Goal: Ask a question: Seek information or help from site administrators or community

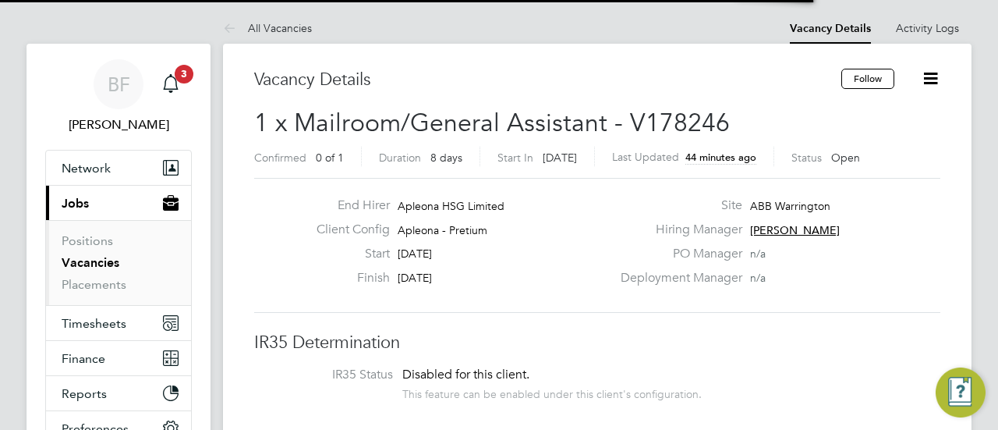
scroll to position [45, 136]
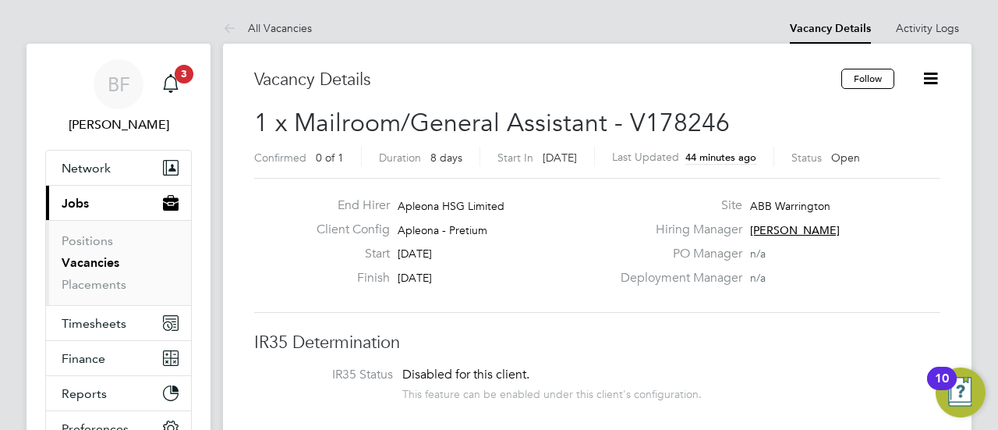
drag, startPoint x: 483, startPoint y: 281, endPoint x: 578, endPoint y: 290, distance: 96.3
click at [578, 290] on div "Finish [DATE]" at bounding box center [457, 282] width 307 height 24
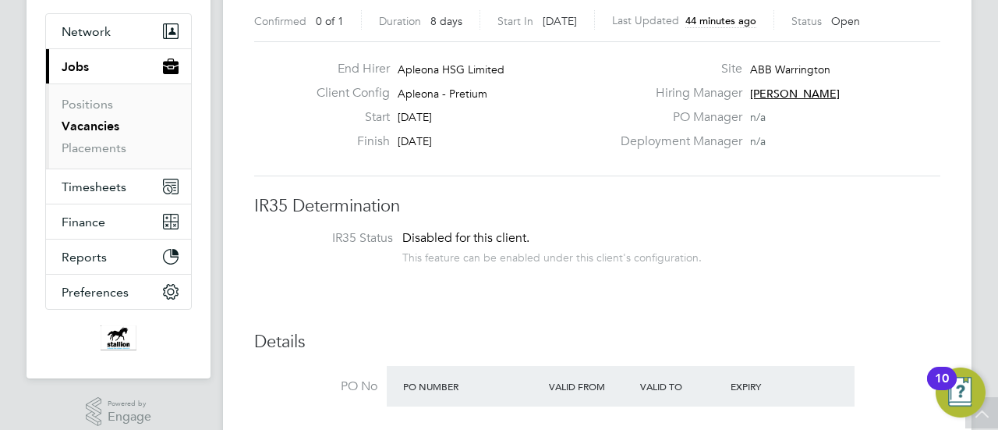
scroll to position [0, 0]
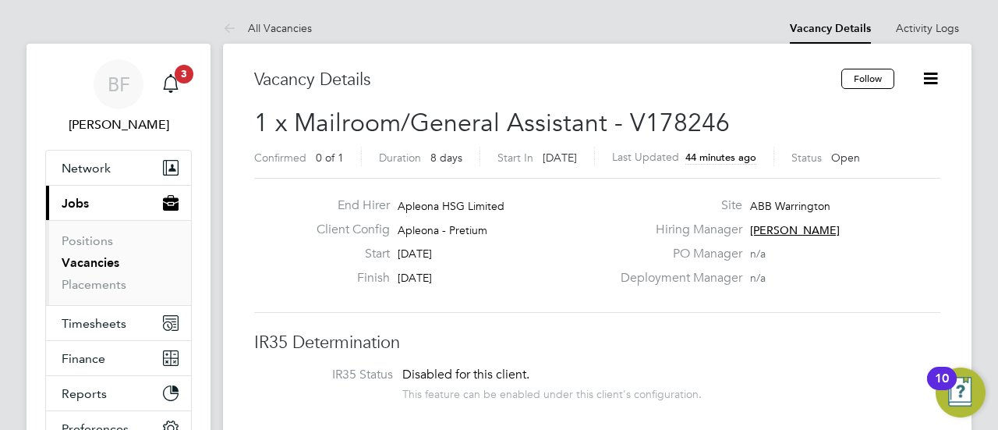
click at [337, 260] on label "Start" at bounding box center [347, 254] width 86 height 16
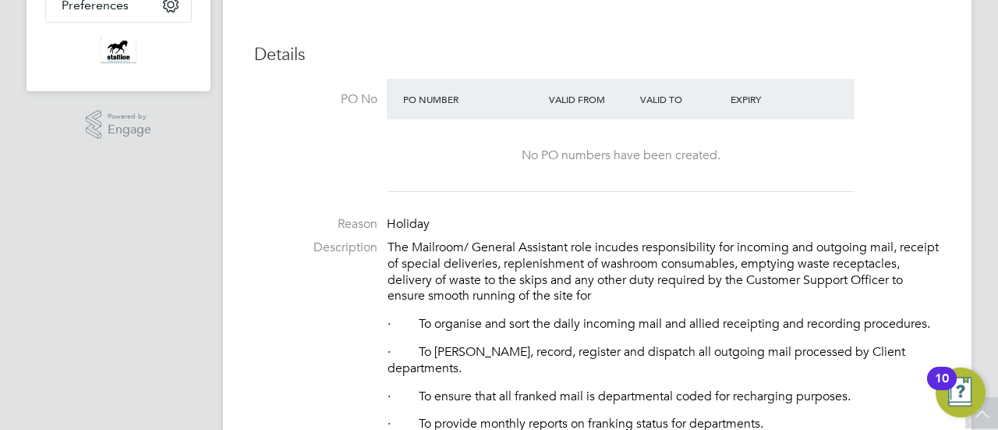
scroll to position [471, 0]
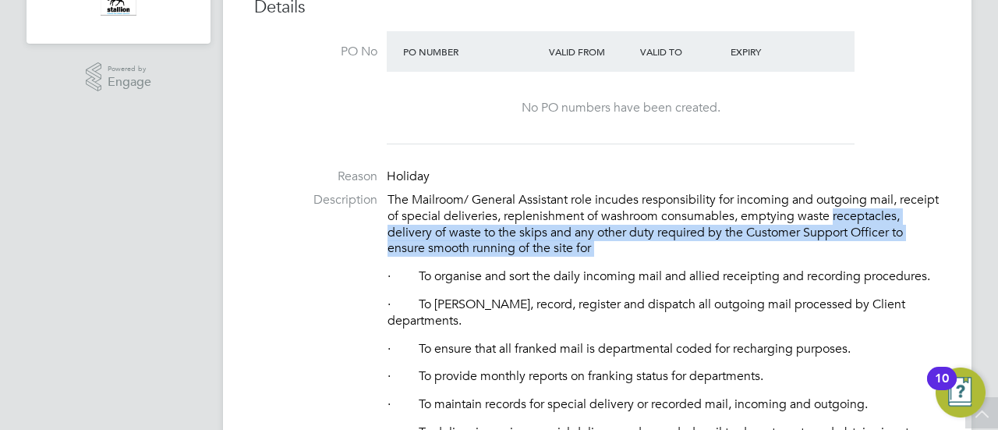
drag, startPoint x: 335, startPoint y: 266, endPoint x: 332, endPoint y: 236, distance: 29.8
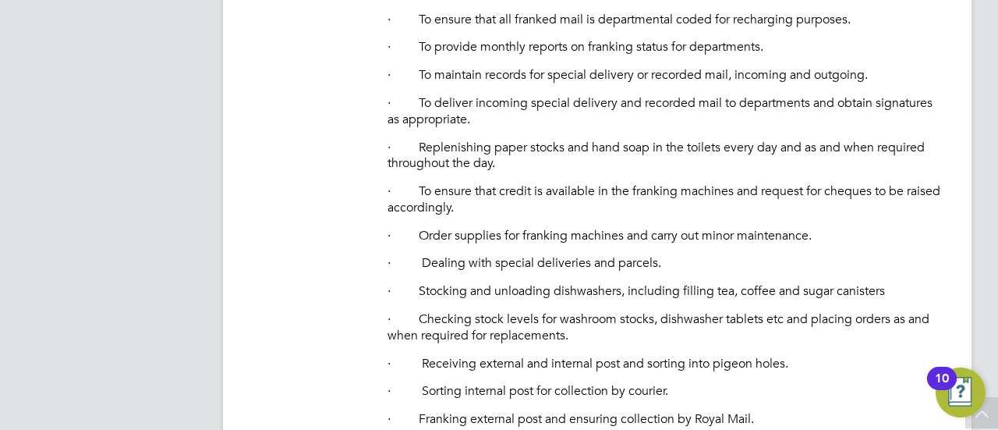
scroll to position [801, 0]
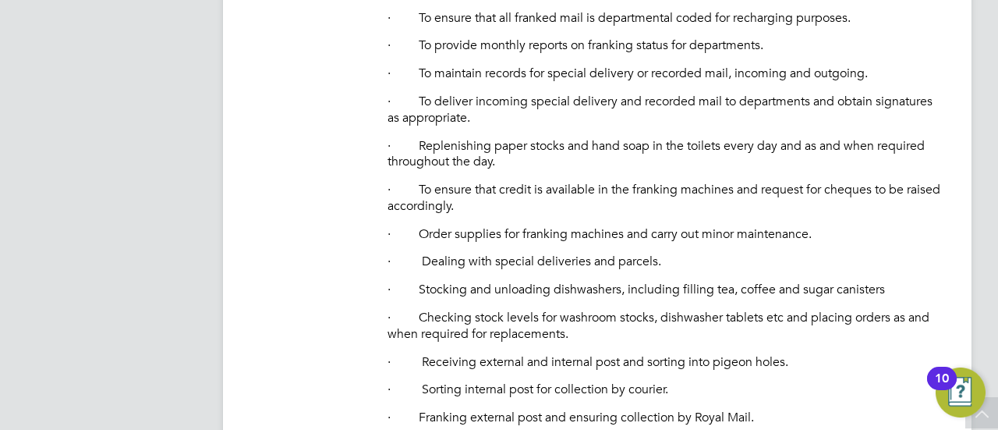
click at [372, 281] on li "Description The Mailroom/ General Assistant role incudes responsibility for inc…" at bounding box center [597, 223] width 686 height 724
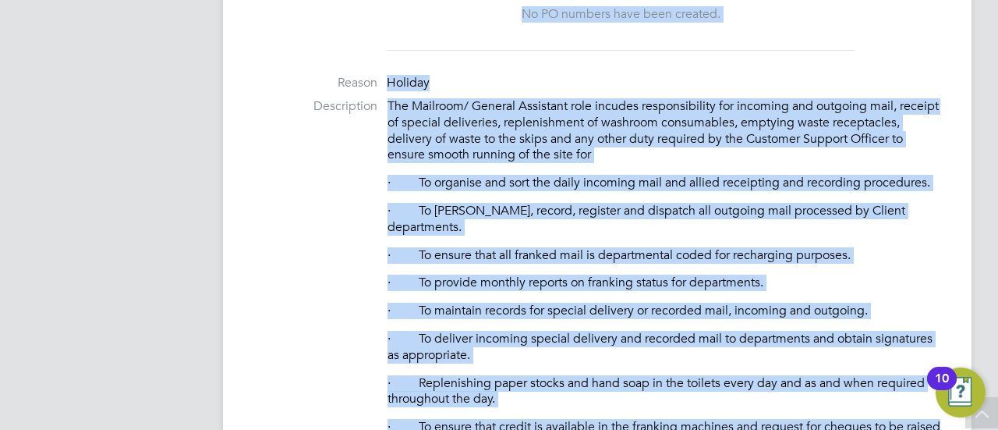
scroll to position [491, 0]
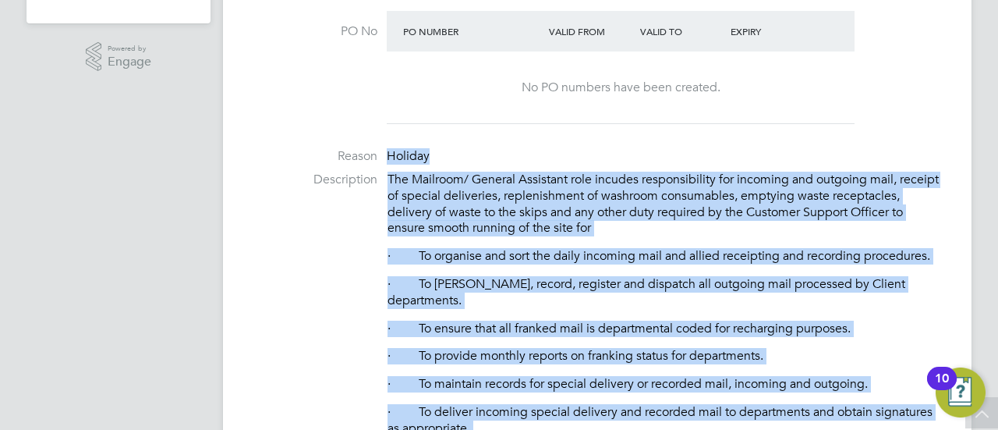
drag, startPoint x: 604, startPoint y: 345, endPoint x: 384, endPoint y: 157, distance: 290.3
copy ul "Loremip Dolorsitame Con Adipisci/ Elitsed Doeiusmod temp incidid utlaboreetdolo…"
click at [399, 178] on p "The Mailroom/ General Assistant role incudes responsibility for incoming and ou…" at bounding box center [663, 203] width 553 height 65
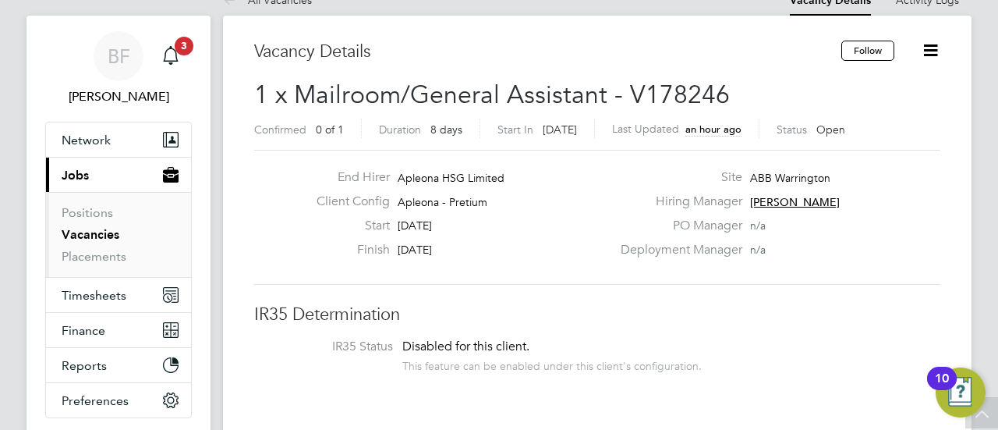
scroll to position [0, 0]
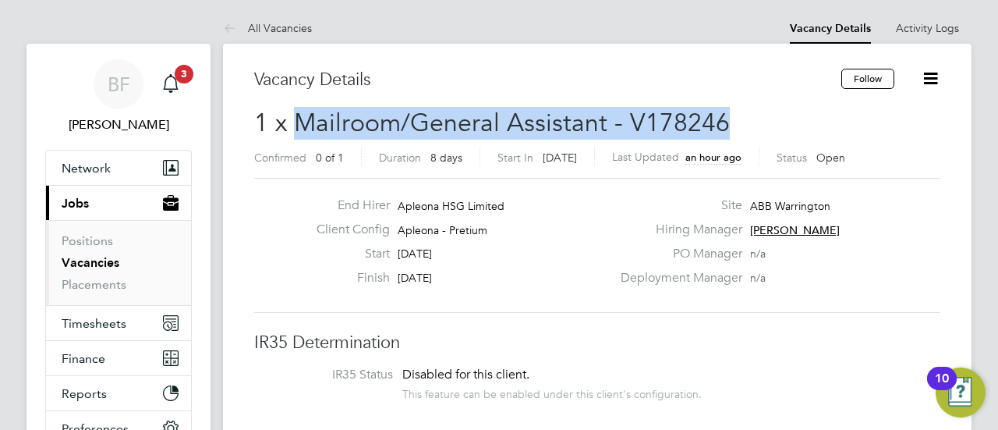
drag, startPoint x: 722, startPoint y: 118, endPoint x: 299, endPoint y: 115, distance: 423.3
click at [299, 115] on span "1 x Mailroom/General Assistant - V178246" at bounding box center [492, 123] width 476 height 30
copy span "Mailroom/General Assistant - V178246"
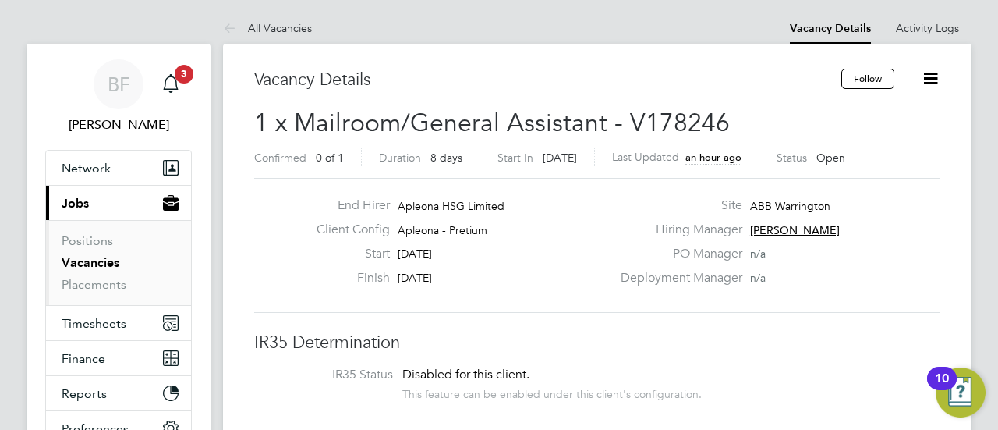
click at [513, 267] on div "Start [DATE]" at bounding box center [457, 258] width 307 height 24
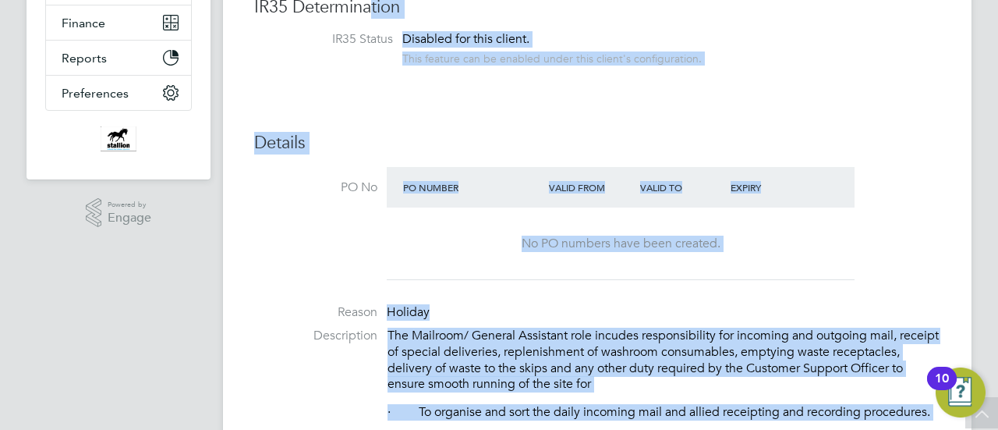
scroll to position [278, 0]
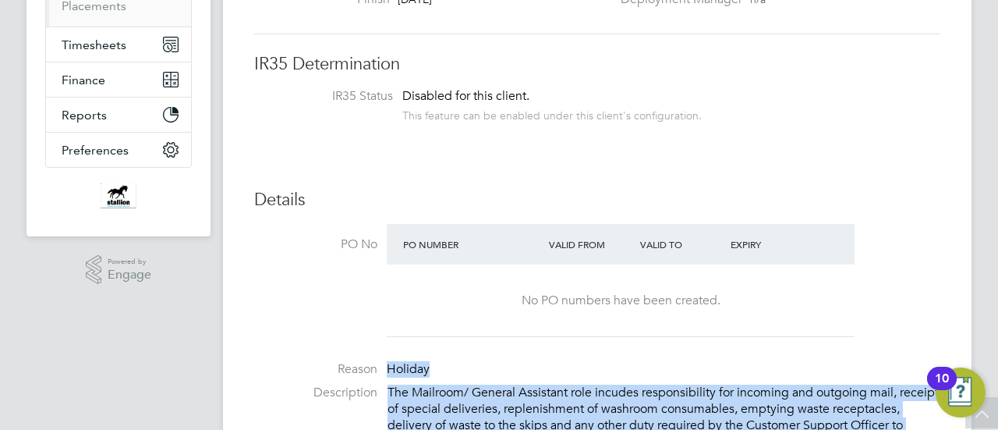
drag, startPoint x: 594, startPoint y: 313, endPoint x: 385, endPoint y: 374, distance: 217.8
copy ul "Loremip Dolorsitame Con Adipisci/ Elitsed Doeiusmod temp incidid utlaboreetdolo…"
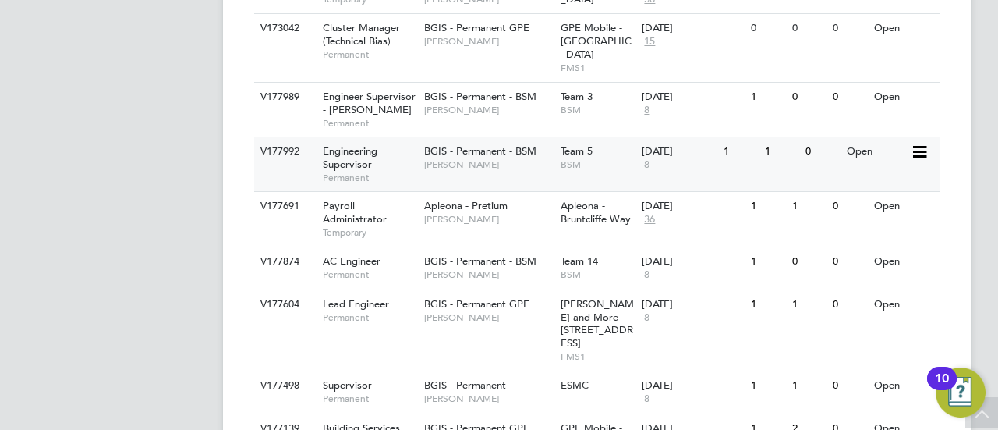
scroll to position [688, 0]
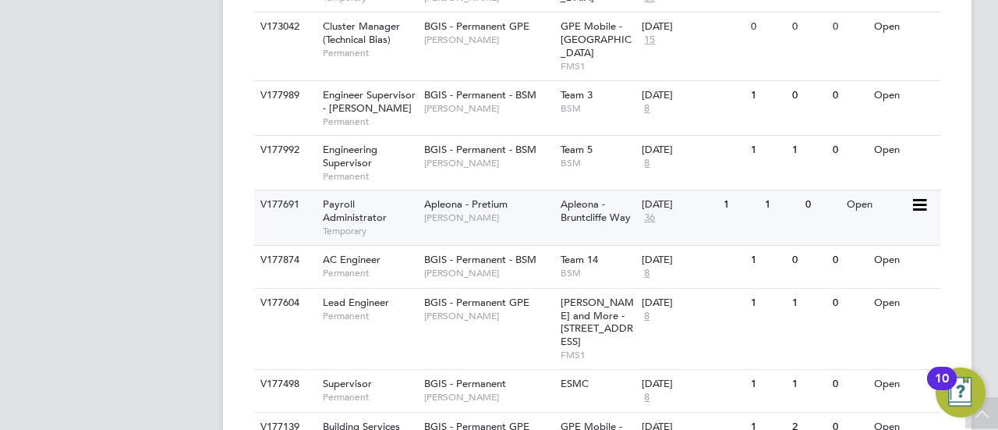
click at [337, 197] on span "Payroll Administrator" at bounding box center [355, 210] width 64 height 27
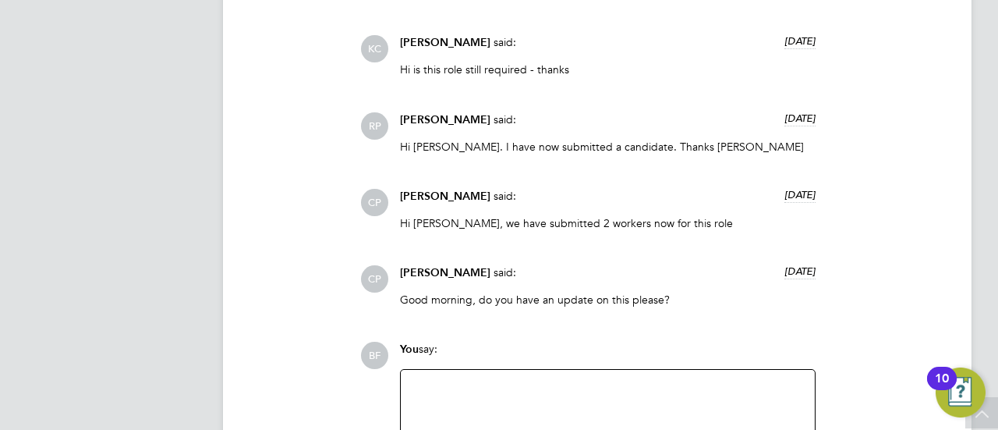
scroll to position [1949, 0]
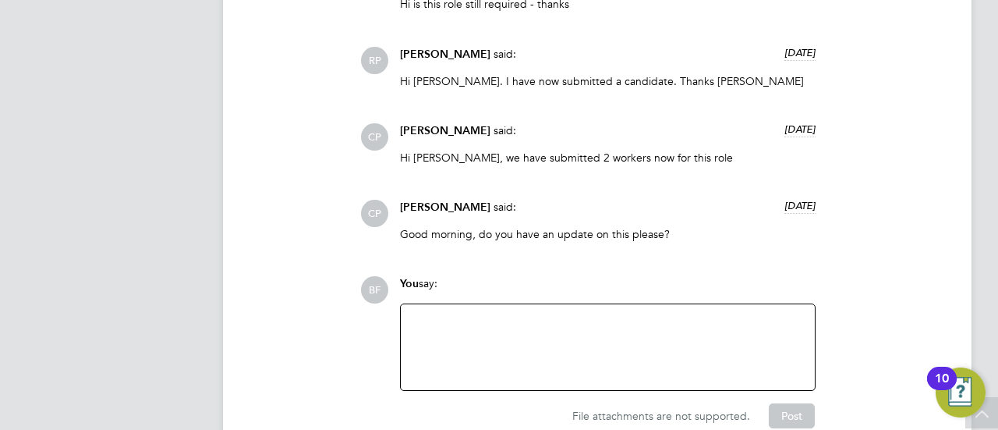
click at [479, 309] on div at bounding box center [608, 347] width 414 height 86
click at [477, 314] on div at bounding box center [607, 346] width 395 height 67
drag, startPoint x: 582, startPoint y: 328, endPoint x: 337, endPoint y: 319, distance: 245.0
click at [337, 319] on div "Operational Instructions & Comments (5) Comments on this page are visible to al…" at bounding box center [597, 88] width 686 height 681
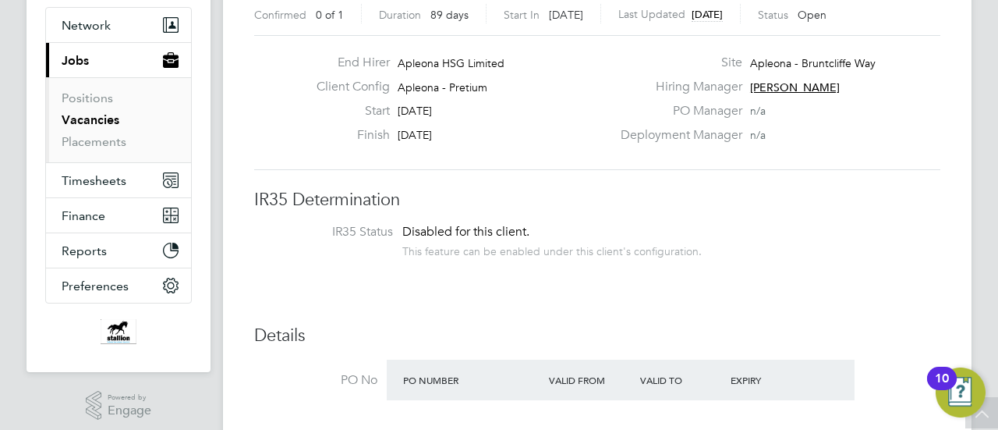
scroll to position [0, 0]
